Goal: Task Accomplishment & Management: Manage account settings

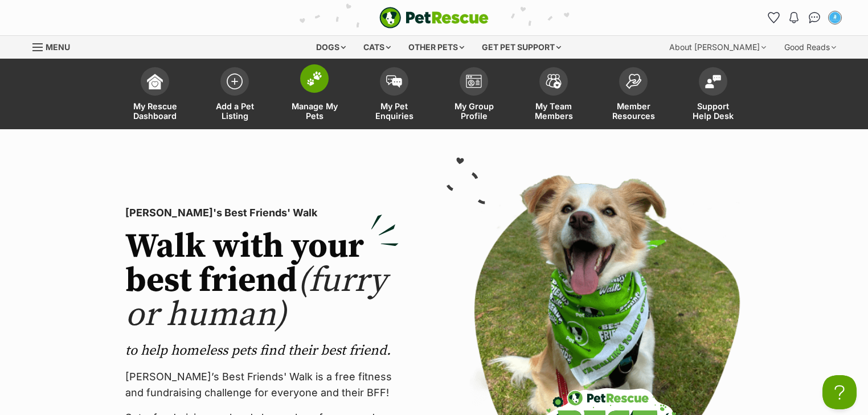
click at [315, 94] on link "Manage My Pets" at bounding box center [315, 96] width 80 height 68
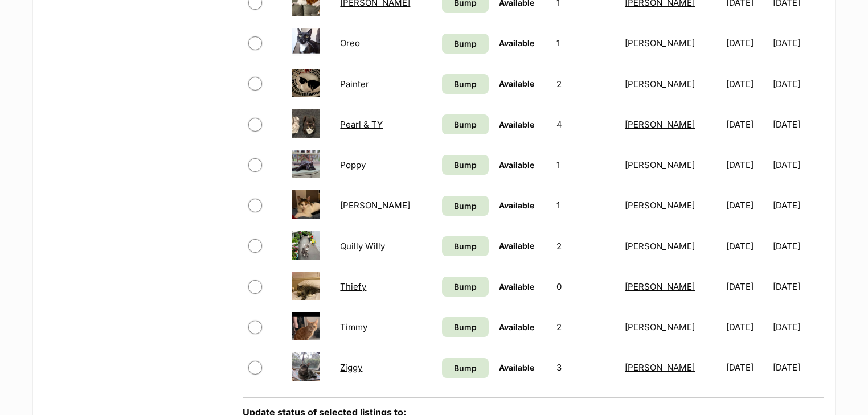
scroll to position [684, 0]
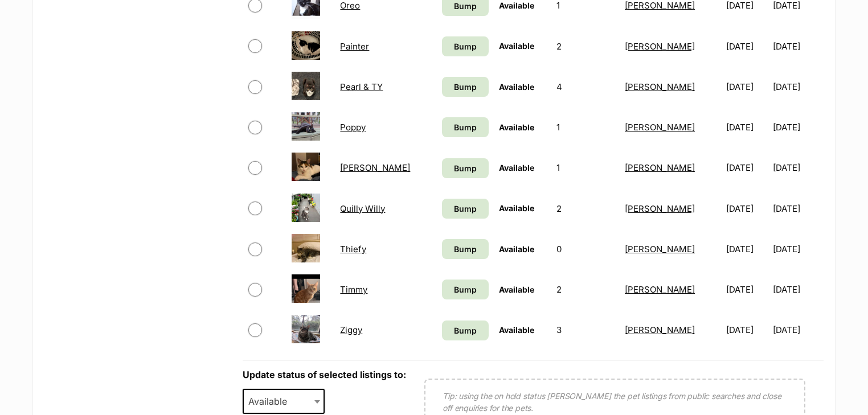
click at [366, 206] on link "Quilly Willy" at bounding box center [362, 208] width 45 height 11
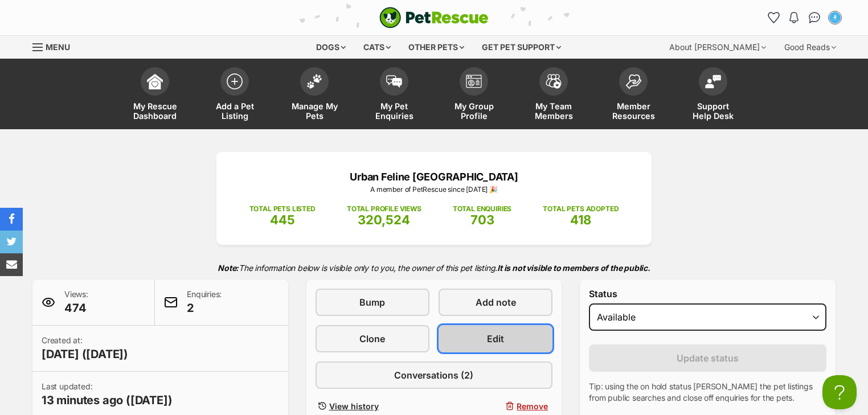
click at [459, 338] on link "Edit" at bounding box center [496, 338] width 114 height 27
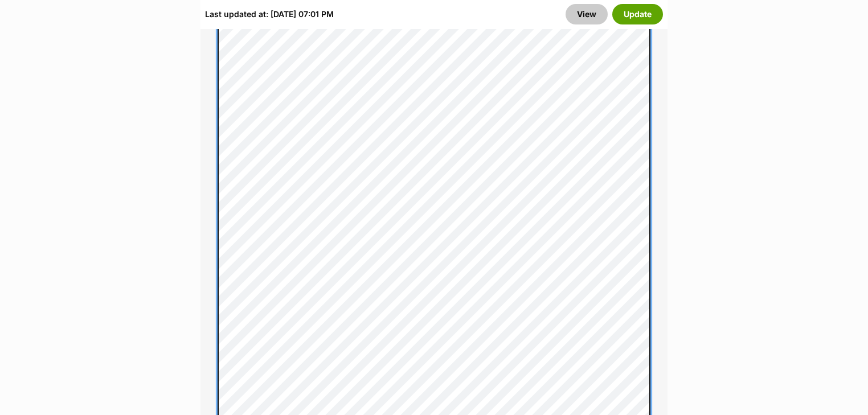
scroll to position [1048, 0]
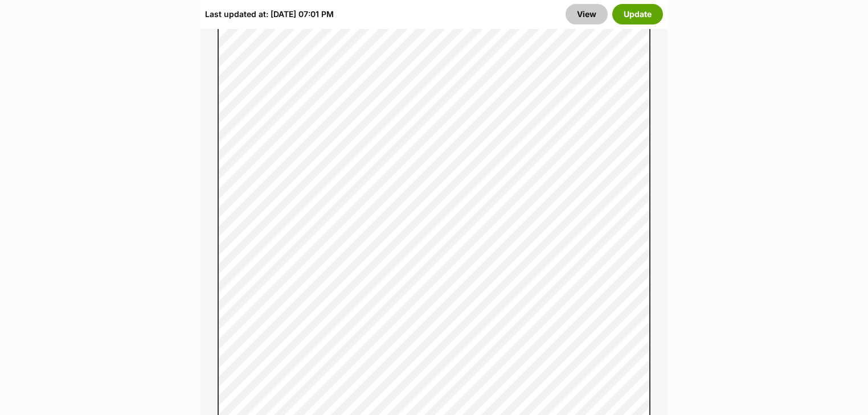
drag, startPoint x: 0, startPoint y: 117, endPoint x: 0, endPoint y: 51, distance: 66.1
drag, startPoint x: 0, startPoint y: 51, endPoint x: 0, endPoint y: 68, distance: 16.5
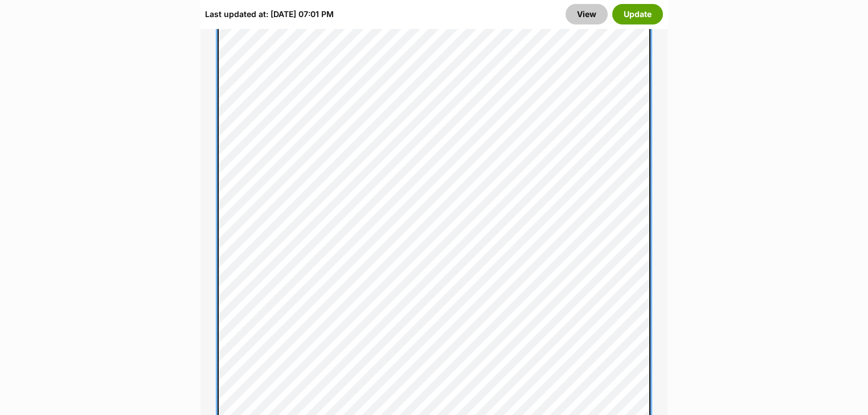
scroll to position [1413, 0]
click at [212, 163] on div "About This Pet Name Henlo there, it looks like you might be using the pet name …" at bounding box center [434, 332] width 467 height 2108
click at [211, 191] on div "About This Pet Name Henlo there, it looks like you might be using the pet name …" at bounding box center [434, 263] width 467 height 2061
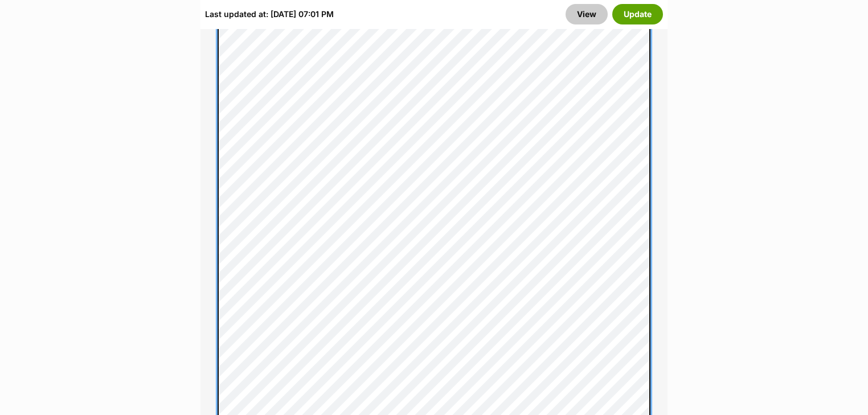
click at [216, 257] on div "About This Pet Name Henlo there, it looks like you might be using the pet name …" at bounding box center [434, 57] width 467 height 2014
click at [215, 306] on div "About This Pet Name Henlo there, it looks like you might be using the pet name …" at bounding box center [434, 176] width 467 height 1978
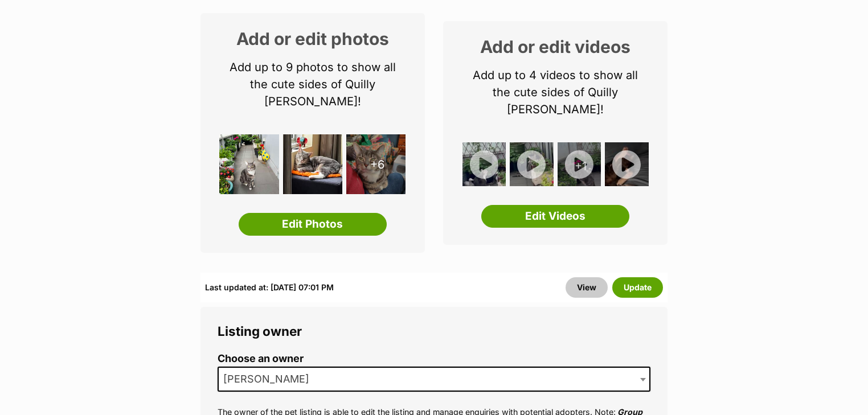
scroll to position [0, 0]
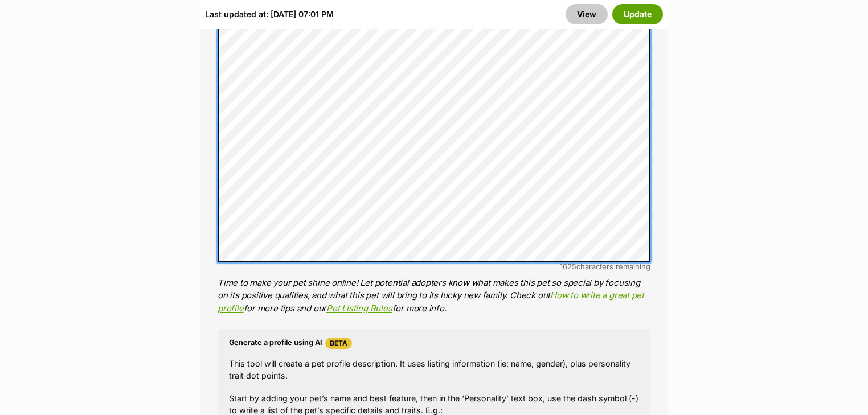
scroll to position [2174, 0]
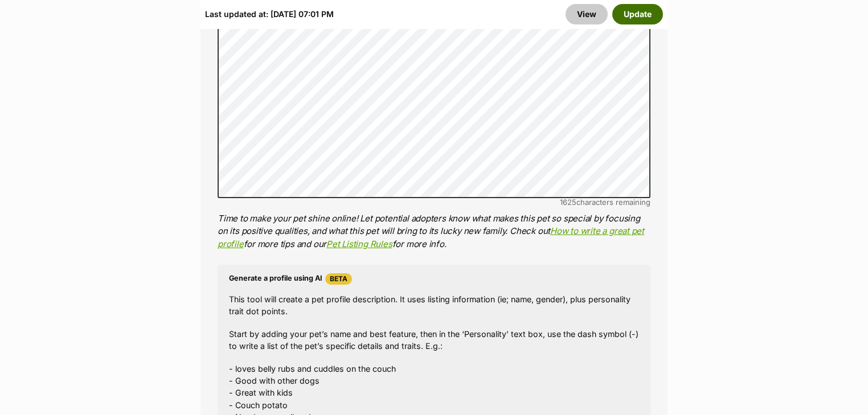
click at [632, 21] on button "Update" at bounding box center [637, 14] width 51 height 21
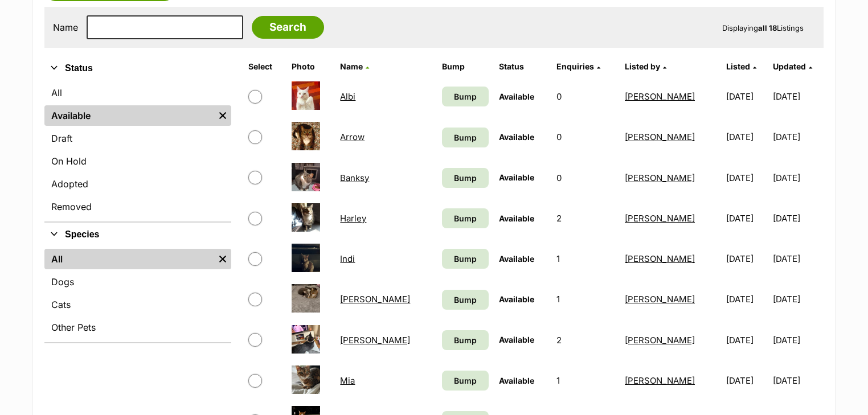
scroll to position [228, 0]
click at [360, 132] on link "Arrow" at bounding box center [352, 136] width 24 height 11
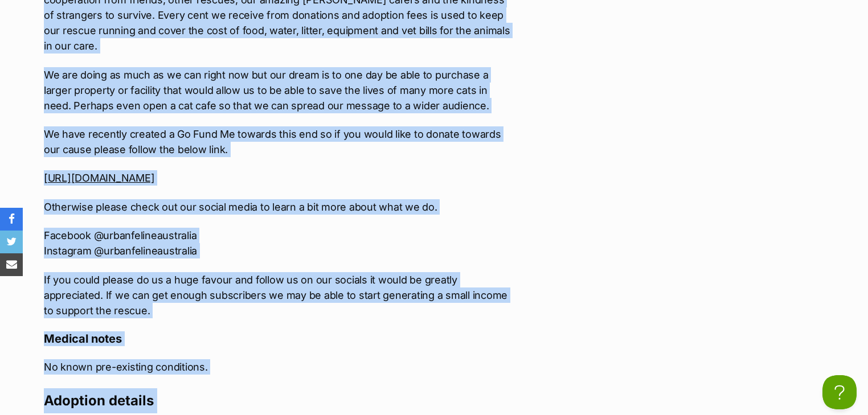
scroll to position [2274, 0]
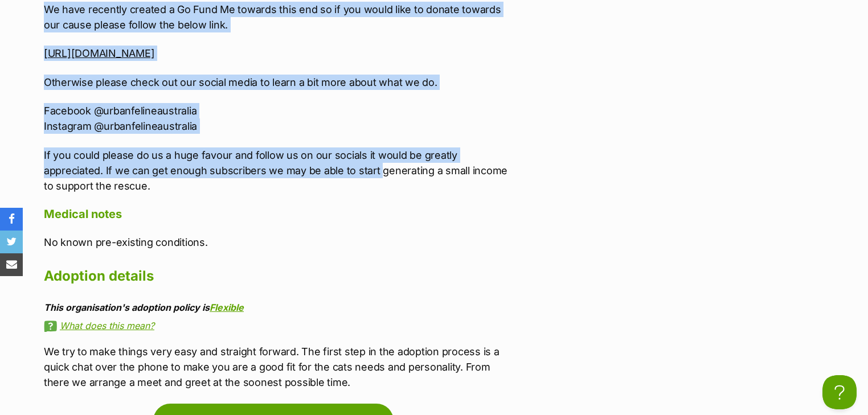
drag, startPoint x: 42, startPoint y: 178, endPoint x: 318, endPoint y: 143, distance: 279.1
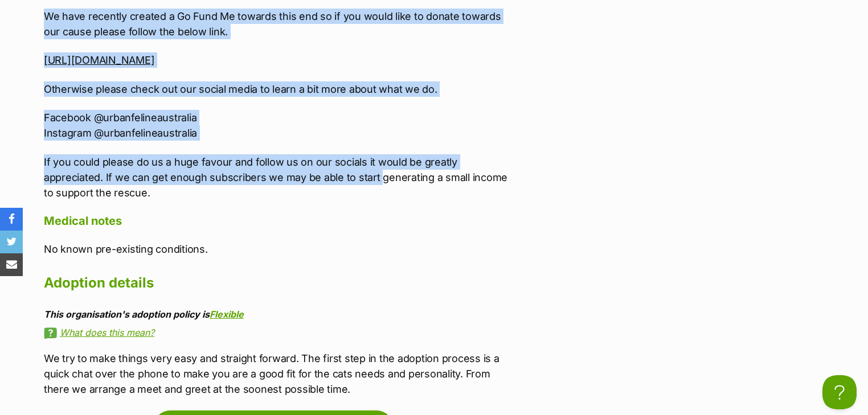
scroll to position [2092, 0]
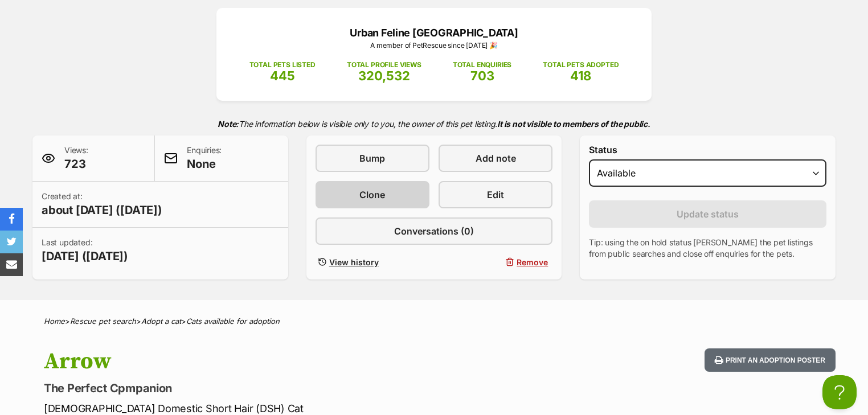
scroll to position [0, 0]
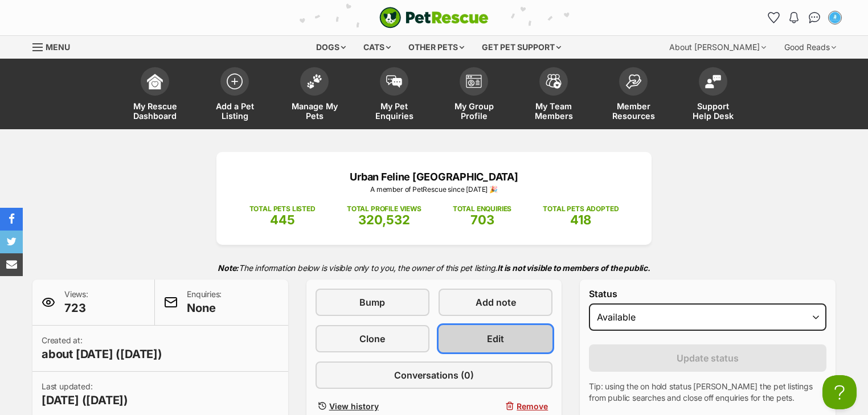
click at [474, 338] on link "Edit" at bounding box center [496, 338] width 114 height 27
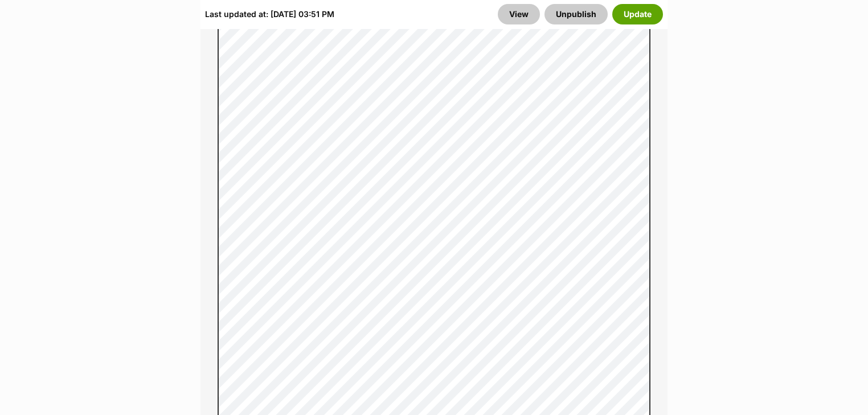
scroll to position [1777, 0]
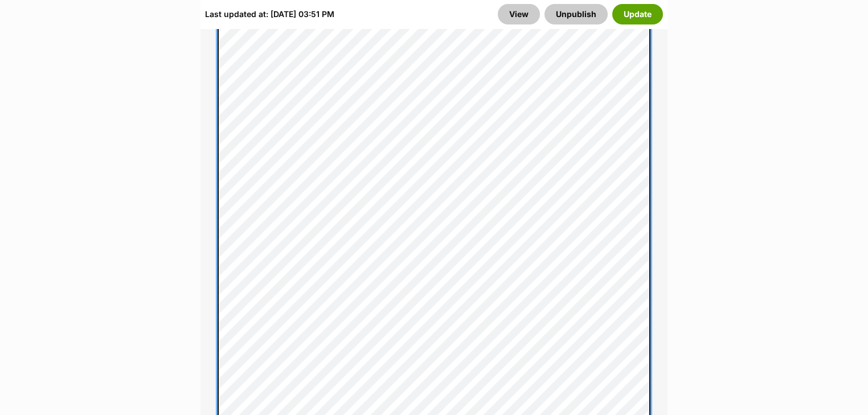
scroll to position [1575, 0]
click at [215, 109] on div "About This Pet Name Henlo there, it looks like you might be using the pet name …" at bounding box center [434, 17] width 467 height 1837
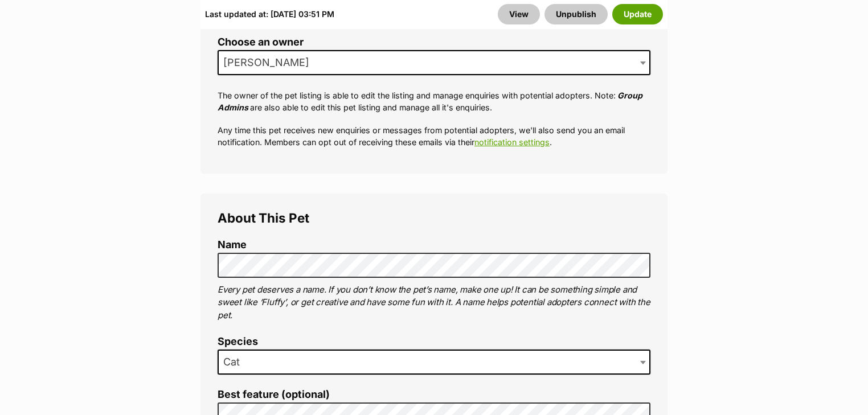
scroll to position [618, 0]
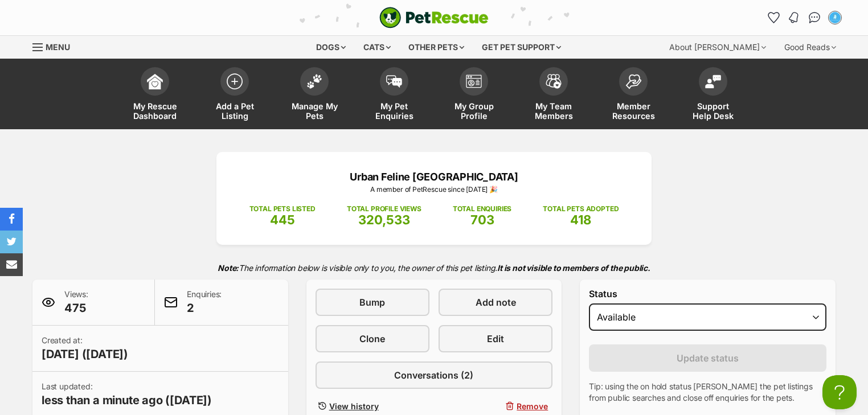
drag, startPoint x: 811, startPoint y: 18, endPoint x: 788, endPoint y: 22, distance: 23.0
click at [811, 18] on img "Conversations" at bounding box center [815, 17] width 12 height 11
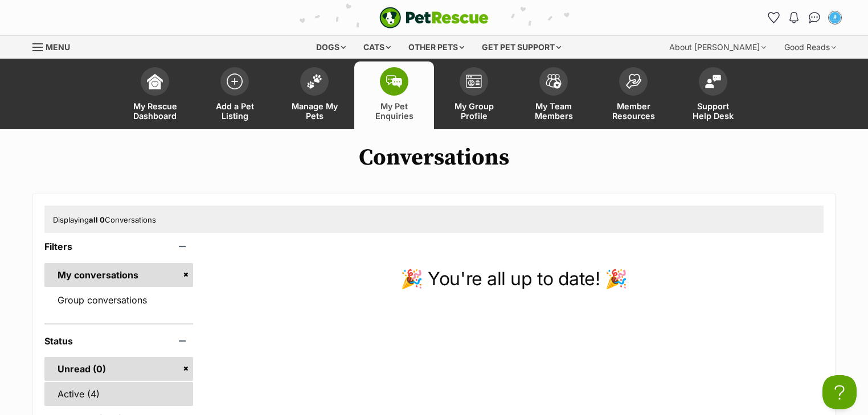
click at [114, 391] on link "Active (4)" at bounding box center [118, 394] width 149 height 24
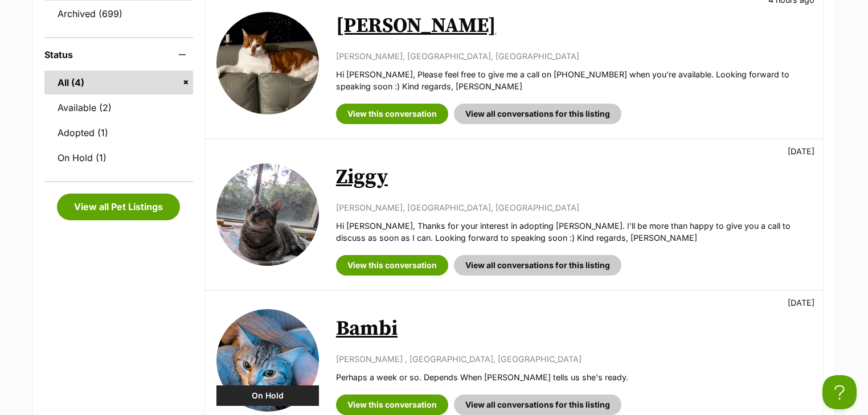
scroll to position [410, 0]
